Goal: Find specific page/section: Find specific page/section

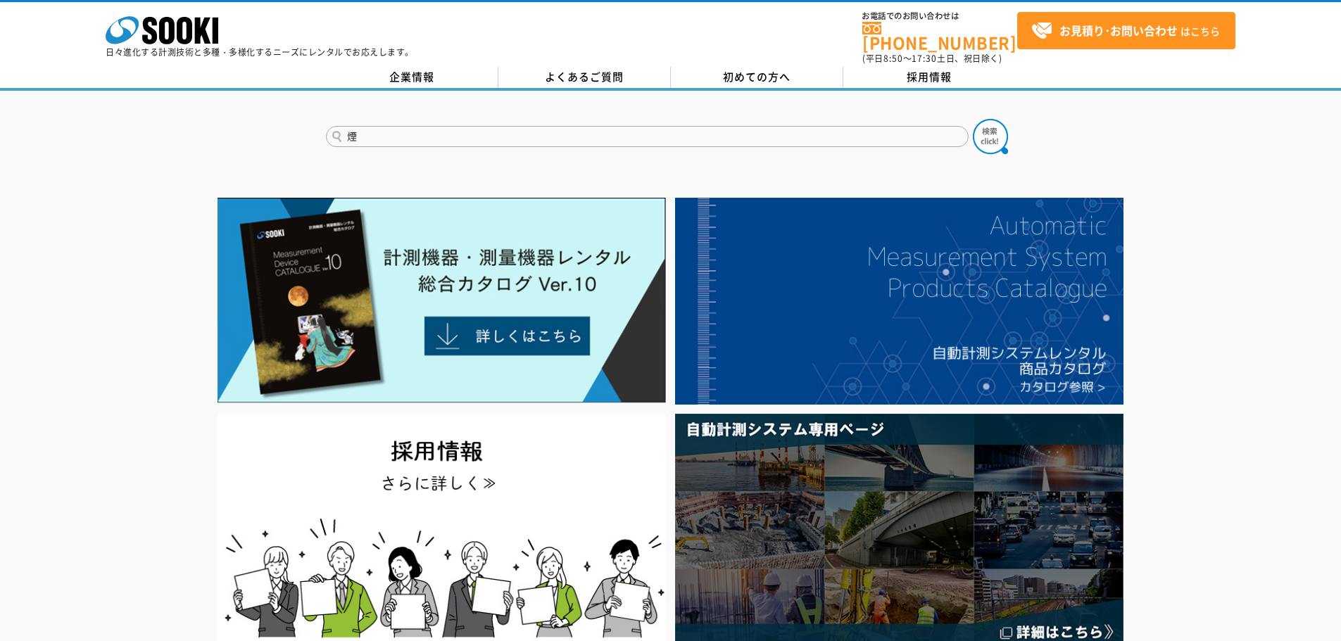
type input "煙"
click at [973, 119] on button at bounding box center [990, 136] width 35 height 35
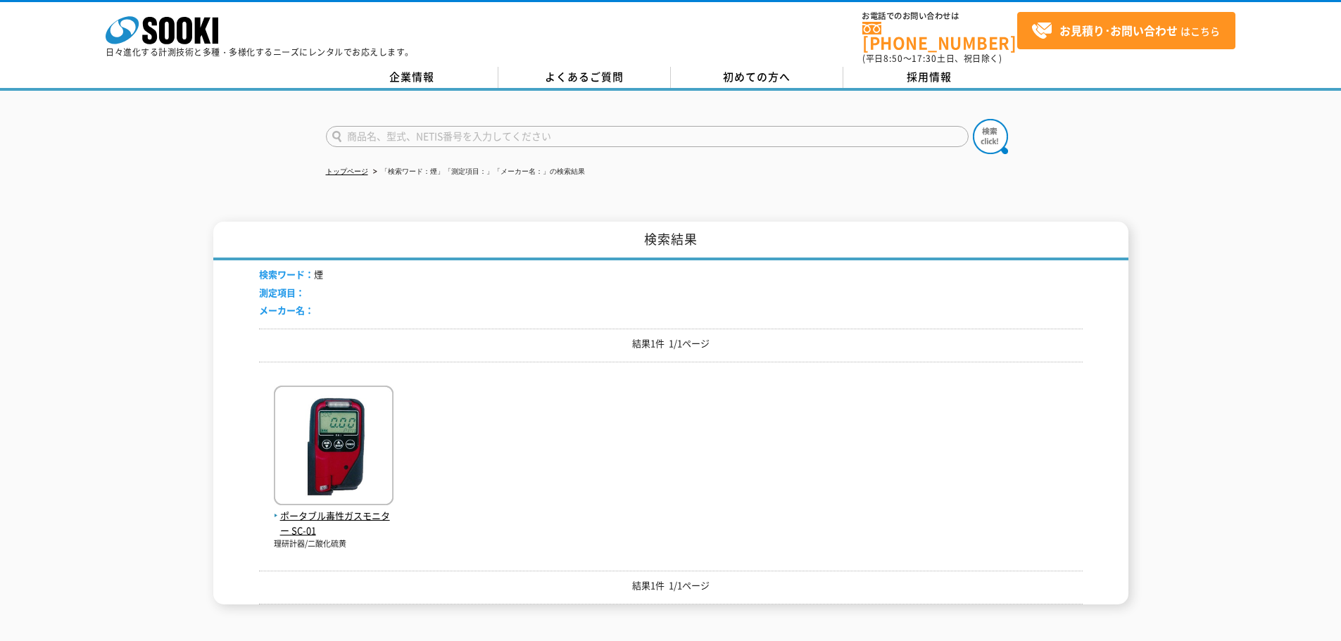
click at [423, 126] on input "text" at bounding box center [647, 136] width 643 height 21
type input "スモーク"
click at [973, 119] on button at bounding box center [990, 136] width 35 height 35
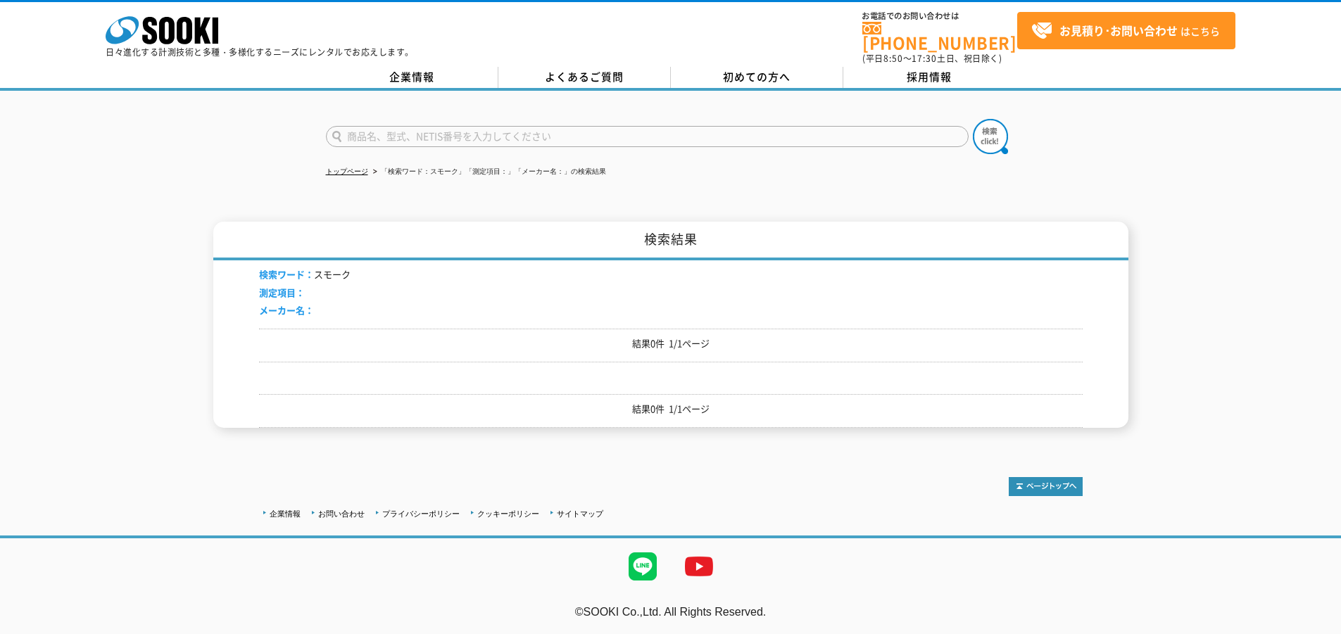
click at [441, 128] on input "text" at bounding box center [647, 136] width 643 height 21
type input "け"
type input "煙"
click at [973, 119] on button at bounding box center [990, 136] width 35 height 35
